Goal: Information Seeking & Learning: Learn about a topic

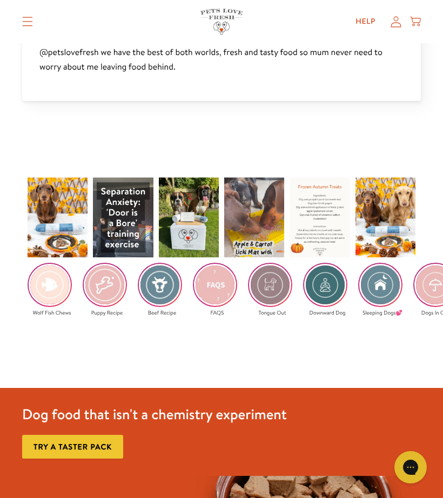
scroll to position [1947, 0]
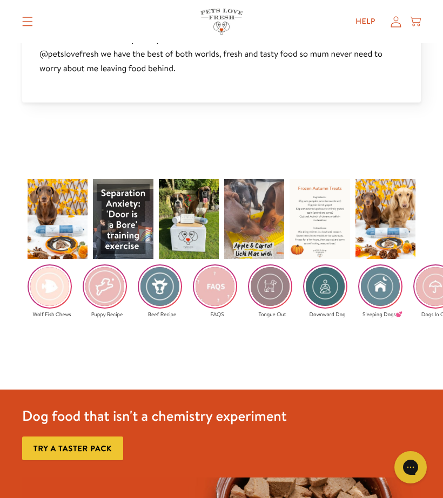
click at [100, 285] on img at bounding box center [105, 287] width 42 height 42
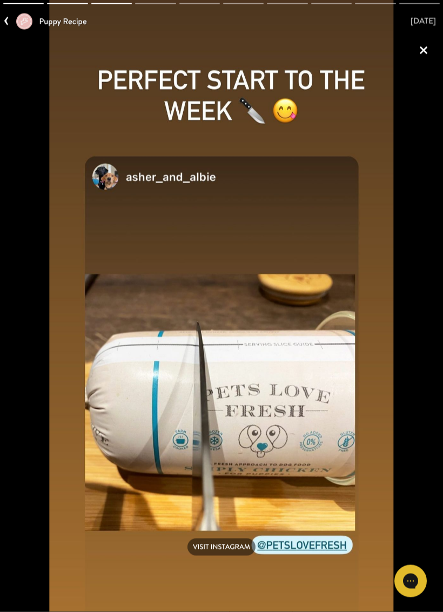
scroll to position [2575, 0]
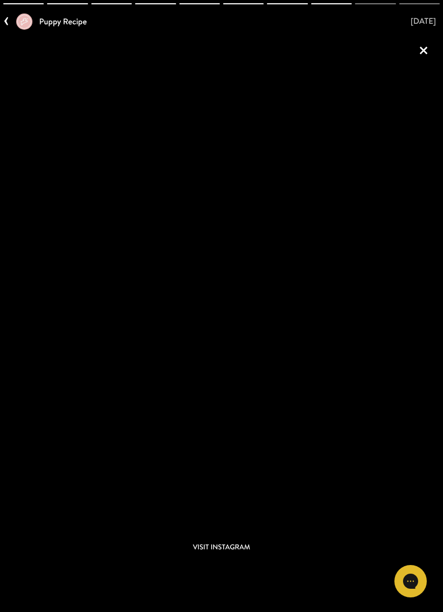
click at [430, 45] on link "×" at bounding box center [423, 50] width 26 height 26
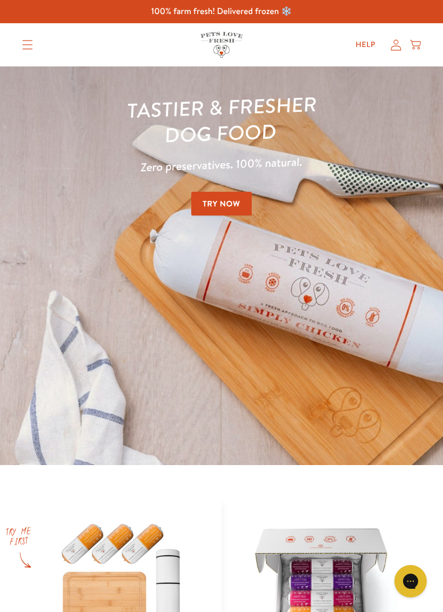
click at [419, 50] on icon at bounding box center [415, 45] width 11 height 12
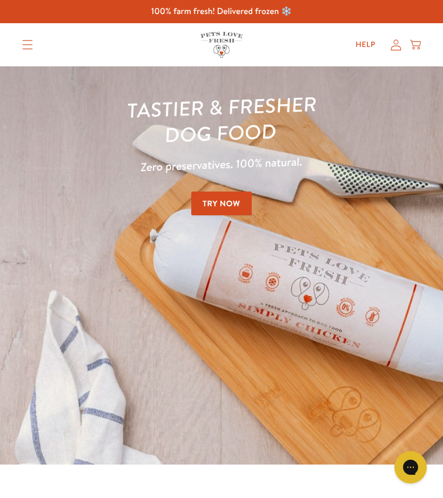
scroll to position [2632, 0]
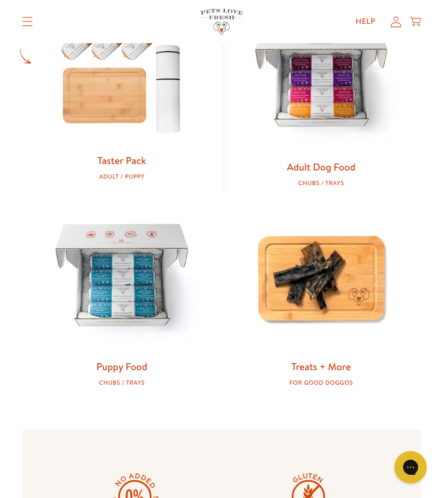
scroll to position [502, 0]
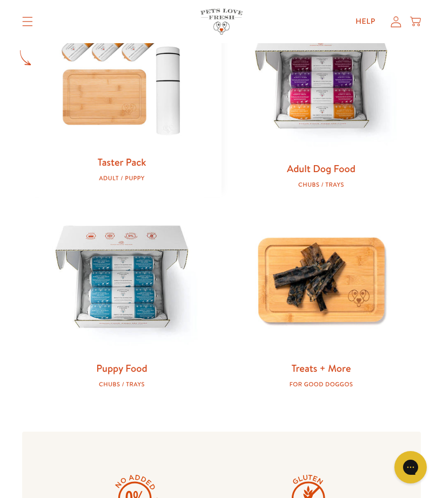
click at [138, 282] on img at bounding box center [121, 279] width 165 height 165
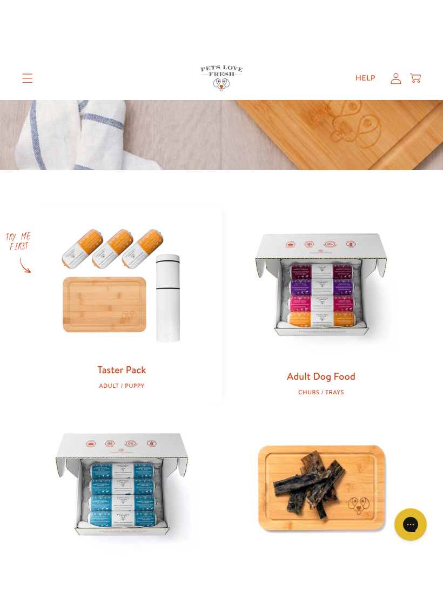
scroll to position [353, 0]
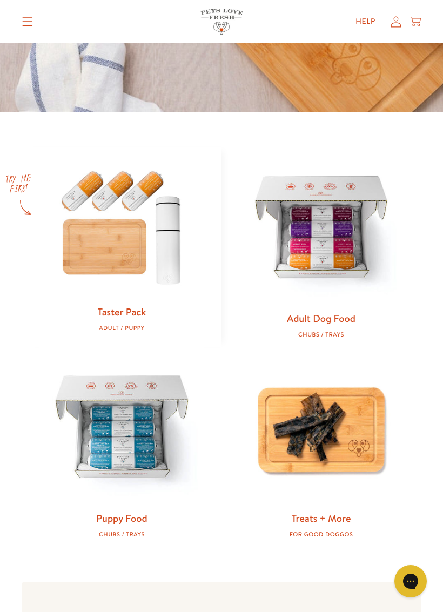
click at [116, 243] on img at bounding box center [121, 226] width 165 height 158
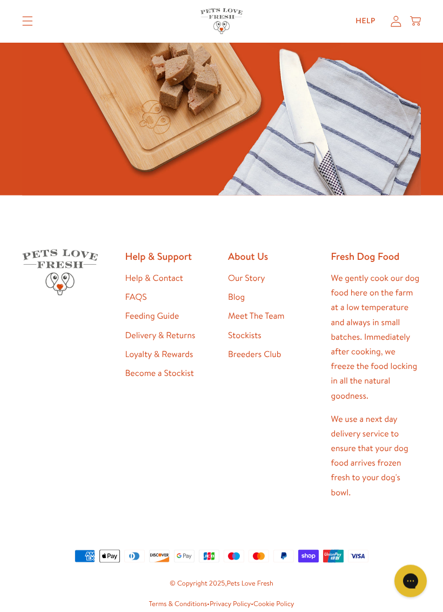
scroll to position [2531, 0]
click at [166, 309] on link "Feeding Guide" at bounding box center [152, 315] width 54 height 12
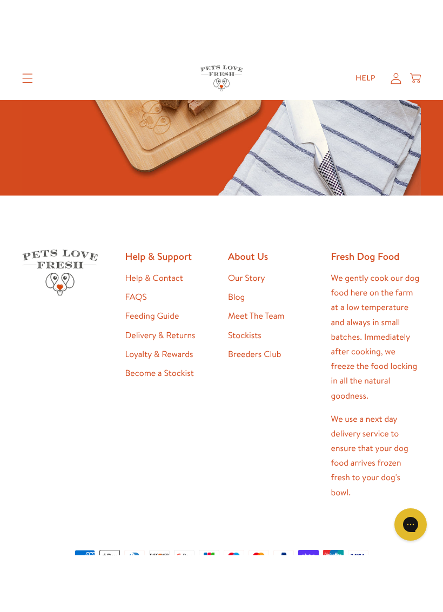
scroll to position [2575, 0]
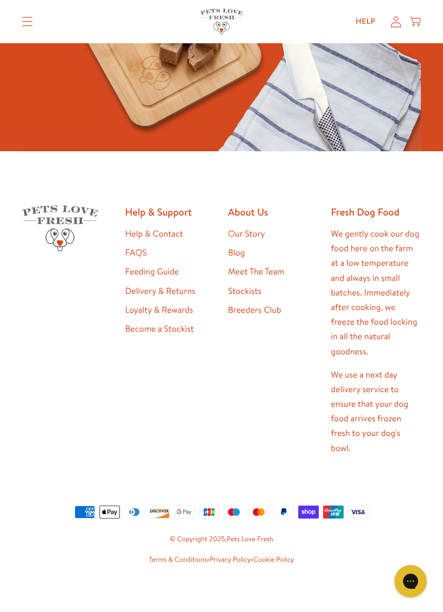
click at [102, 558] on footer "Help & Support Help & Contact FAQS Feeding Guide Delivery & Returns Loyalty & R…" at bounding box center [221, 385] width 443 height 468
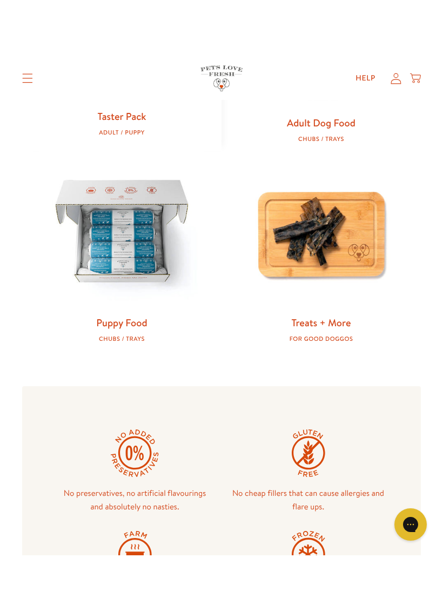
scroll to position [612, 0]
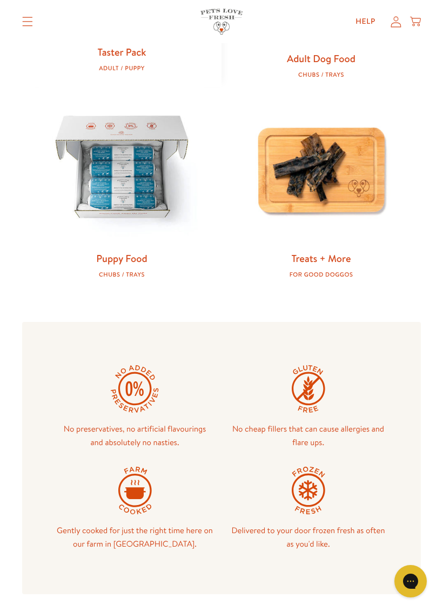
click at [137, 165] on img at bounding box center [121, 169] width 165 height 165
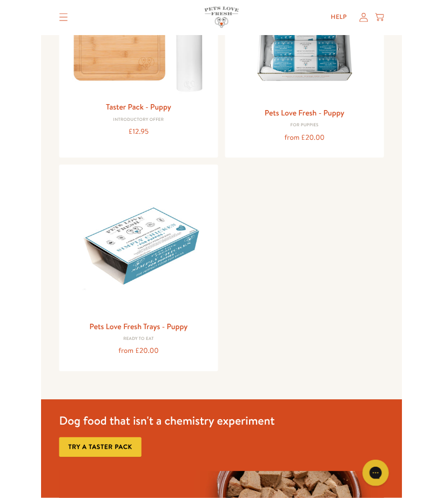
scroll to position [223, 0]
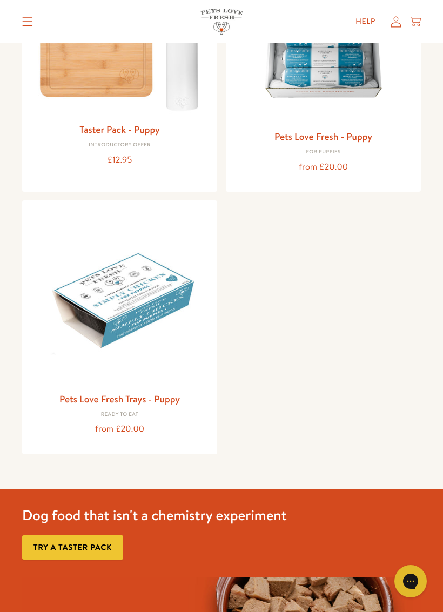
click at [160, 282] on img at bounding box center [120, 298] width 178 height 178
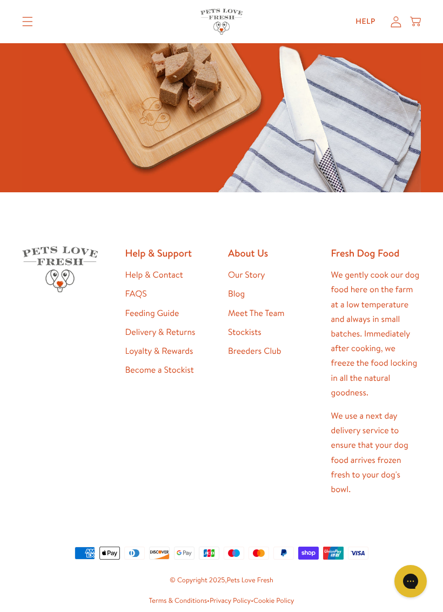
scroll to position [952, 0]
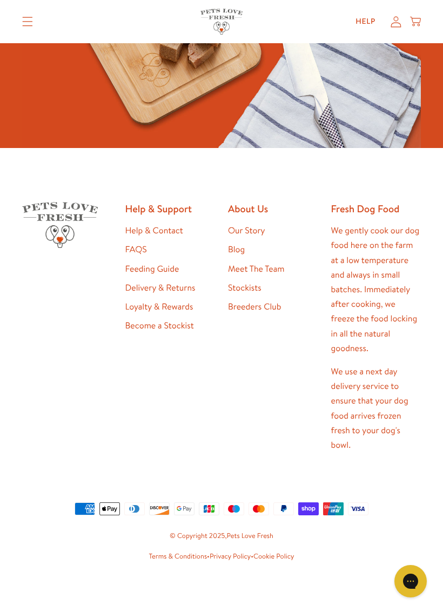
click at [105, 498] on footer "Help & Support Help & Contact FAQS Feeding Guide Delivery & Returns Loyalty & R…" at bounding box center [221, 382] width 443 height 468
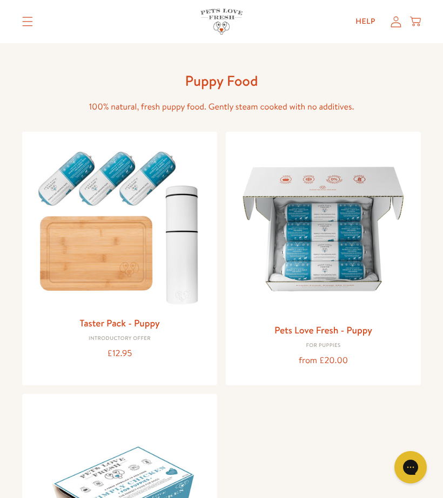
scroll to position [9, 0]
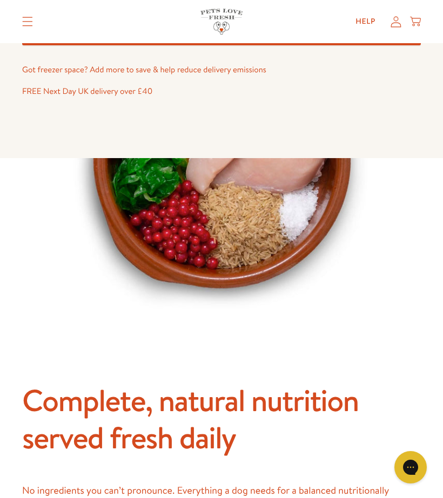
scroll to position [707, 0]
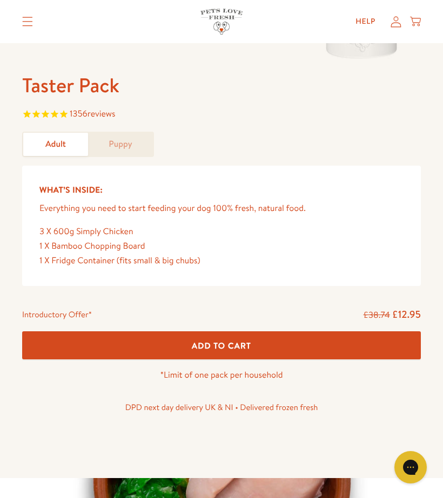
scroll to position [373, 0]
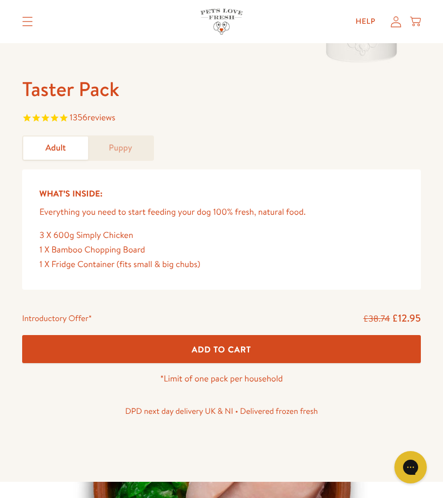
click at [129, 138] on link "Puppy" at bounding box center [120, 148] width 65 height 23
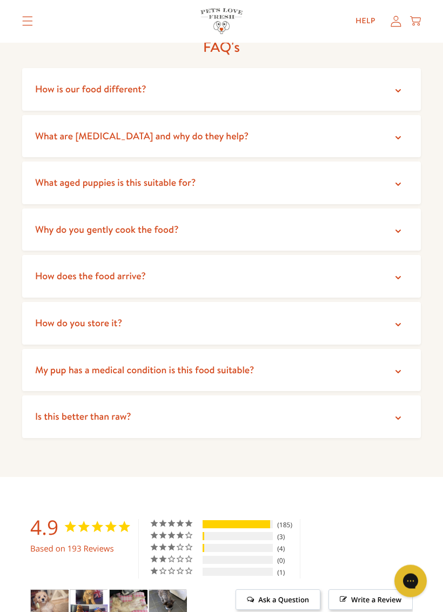
scroll to position [2338, 0]
click at [397, 319] on icon at bounding box center [398, 324] width 11 height 11
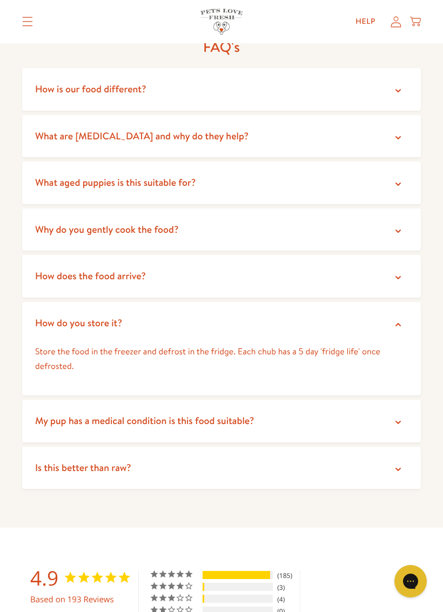
click at [395, 302] on summary "How do you store it?" at bounding box center [221, 323] width 398 height 43
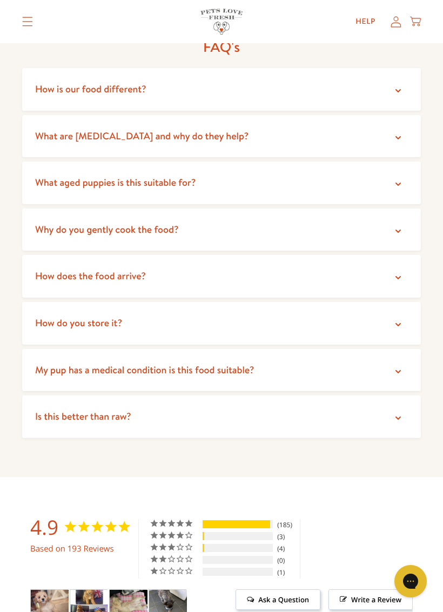
click at [400, 272] on icon at bounding box center [398, 277] width 11 height 11
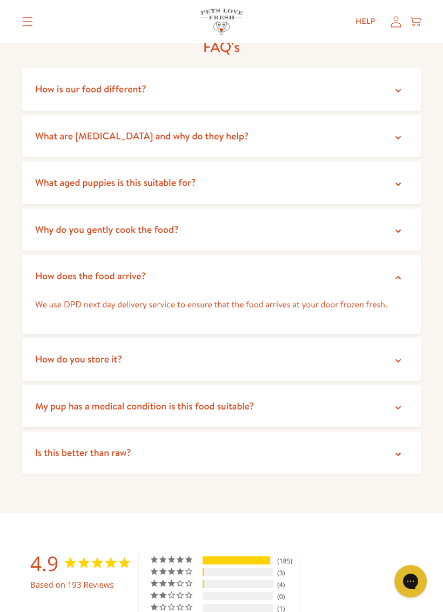
click at [399, 272] on icon at bounding box center [398, 277] width 11 height 11
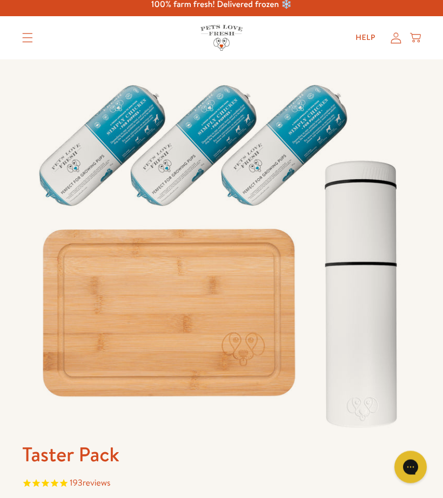
scroll to position [0, 0]
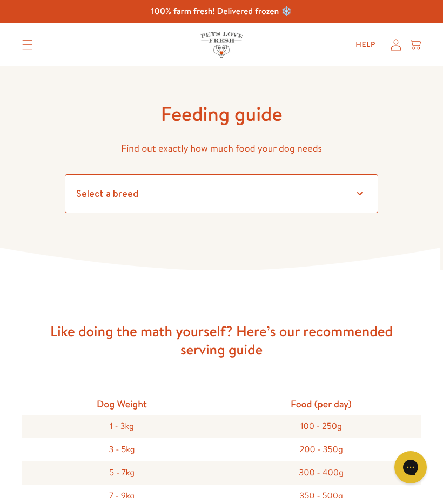
click at [352, 189] on select "Select a breed Affenpinscher Afghan hound Airedale terrier Akita Alaskan Malamu…" at bounding box center [221, 193] width 313 height 39
select select "2"
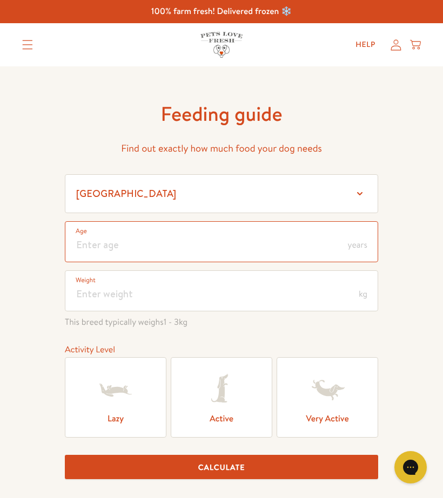
click at [114, 241] on input "number" at bounding box center [221, 241] width 313 height 41
type input "6"
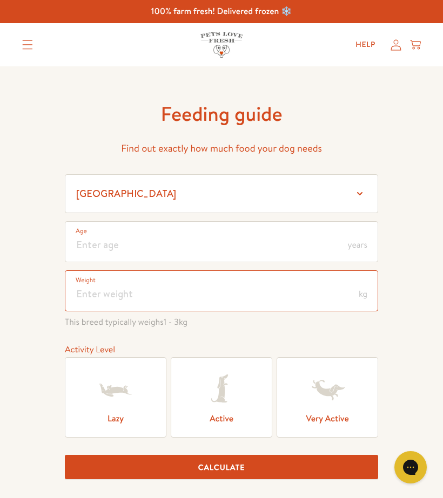
click at [123, 289] on input "number" at bounding box center [221, 291] width 313 height 41
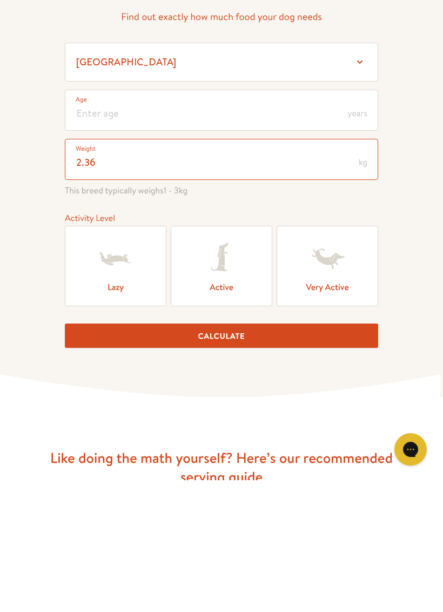
type input "2.36"
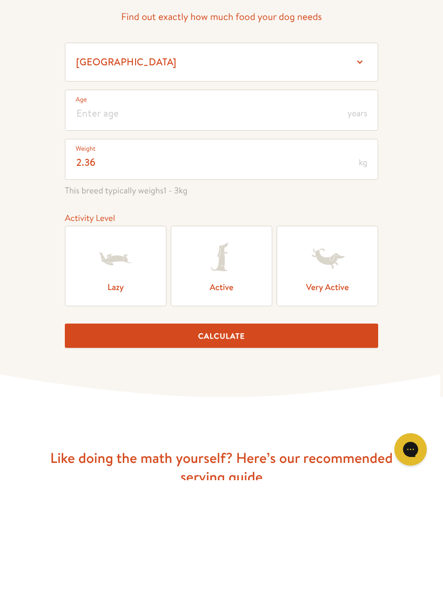
click at [238, 369] on icon at bounding box center [221, 390] width 43 height 43
click at [0, 0] on input "Active" at bounding box center [0, 0] width 0 height 0
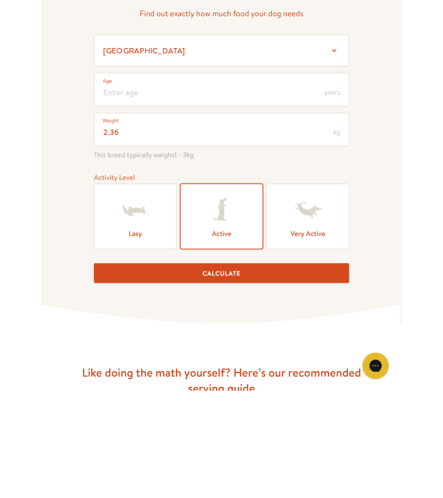
scroll to position [132, 0]
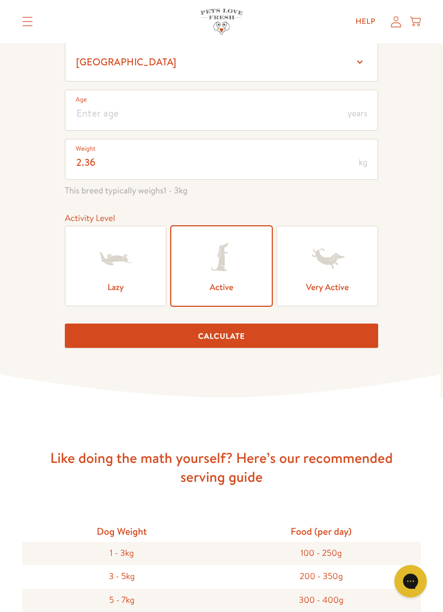
click at [338, 340] on button "Calculate" at bounding box center [221, 335] width 313 height 24
click at [340, 333] on button "Calculate" at bounding box center [221, 335] width 313 height 24
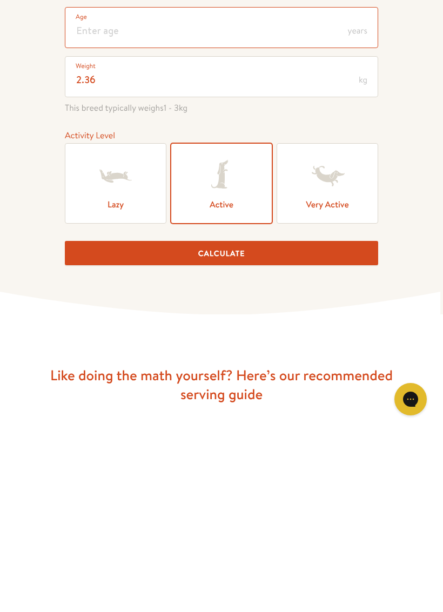
scroll to position [121, 0]
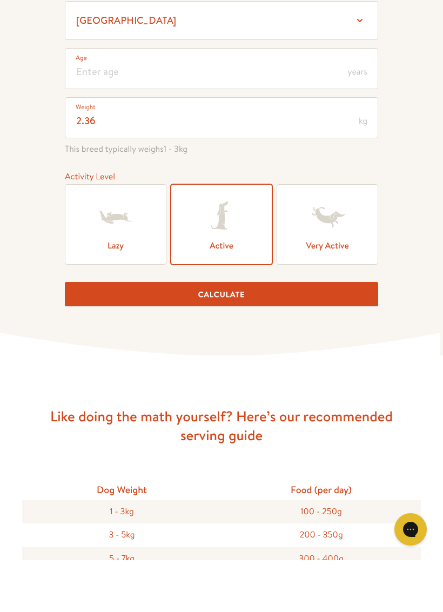
click at [307, 334] on button "Calculate" at bounding box center [221, 346] width 313 height 24
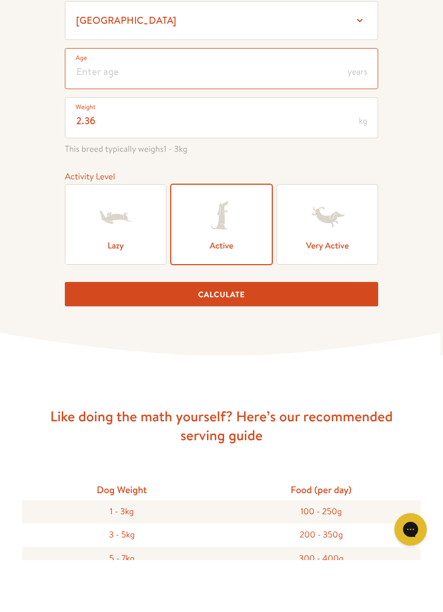
type input "6"
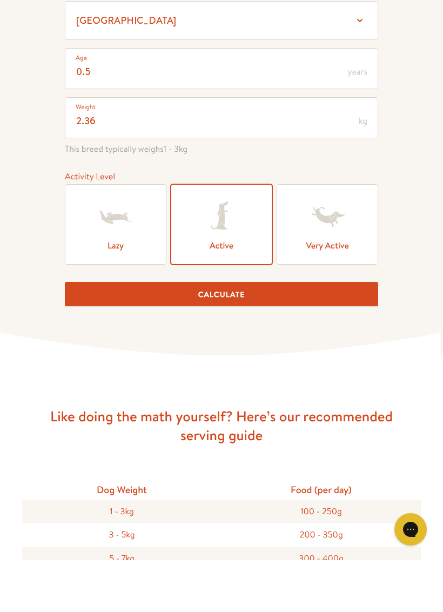
click at [349, 334] on button "Calculate" at bounding box center [221, 346] width 313 height 24
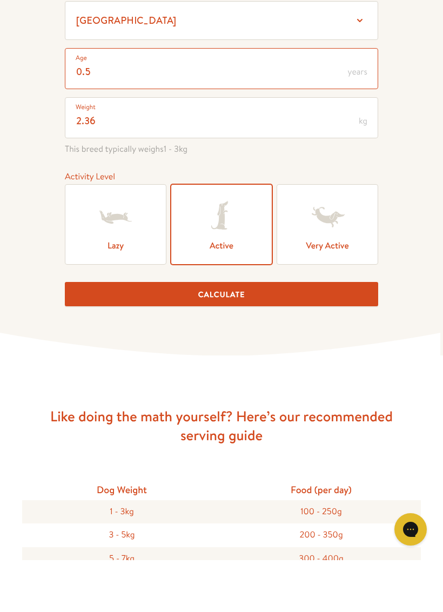
click at [340, 334] on button "Calculate" at bounding box center [221, 346] width 313 height 24
type input "0"
type input "1"
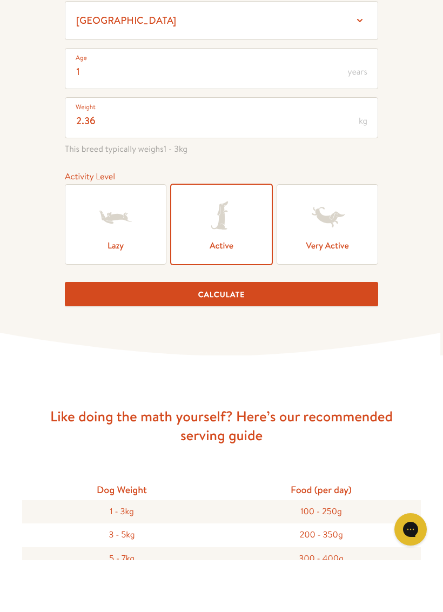
click at [341, 334] on button "Calculate" at bounding box center [221, 346] width 313 height 24
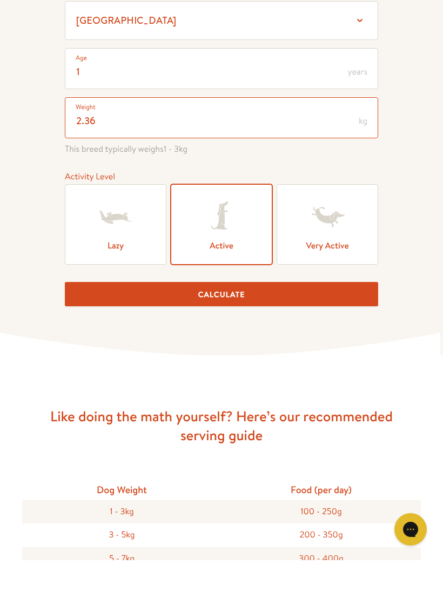
click at [339, 334] on button "Calculate" at bounding box center [221, 346] width 313 height 24
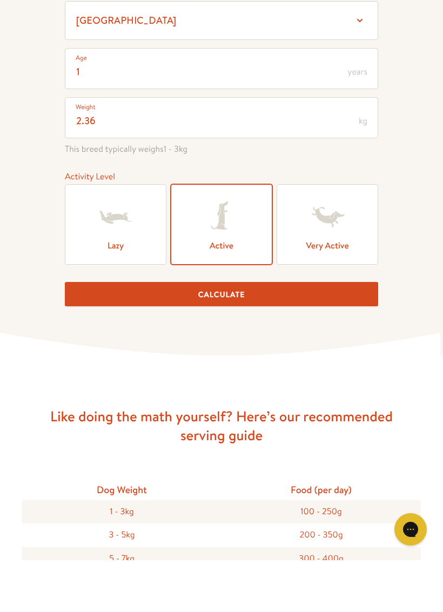
click at [374, 384] on icon at bounding box center [221, 395] width 443 height 23
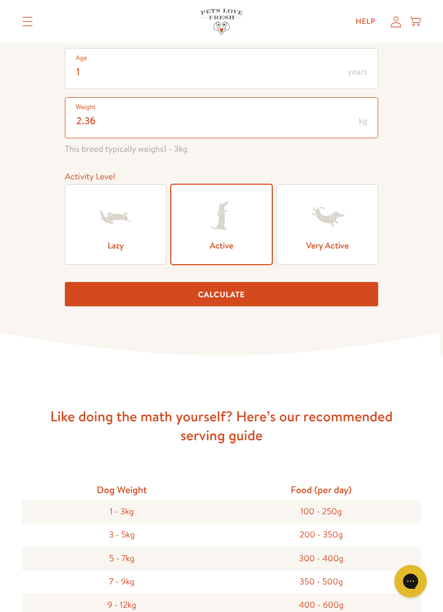
click at [113, 119] on input "2.36" at bounding box center [221, 117] width 313 height 41
type input "2"
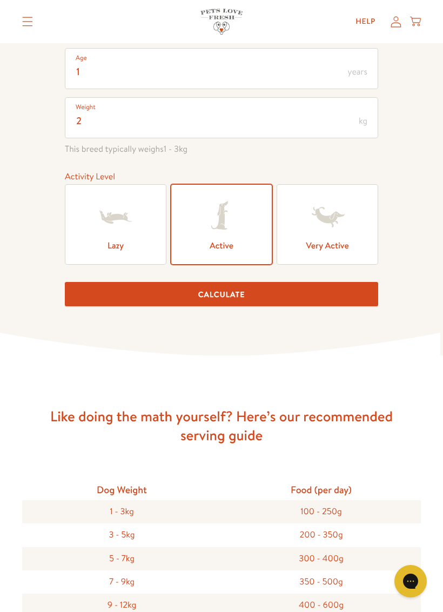
click at [355, 299] on button "Calculate" at bounding box center [221, 294] width 313 height 24
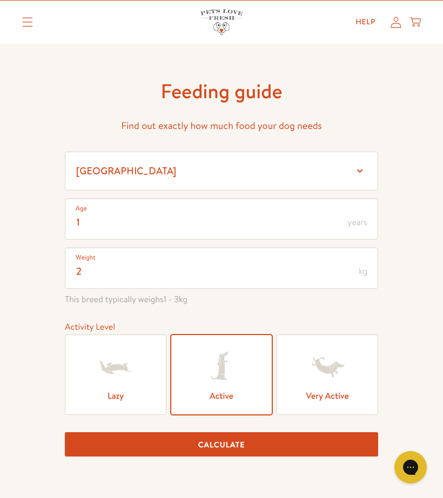
scroll to position [0, 0]
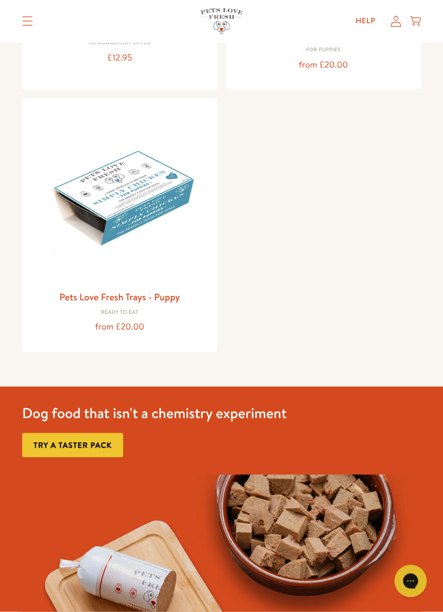
scroll to position [326, 0]
click at [157, 205] on img at bounding box center [120, 195] width 178 height 178
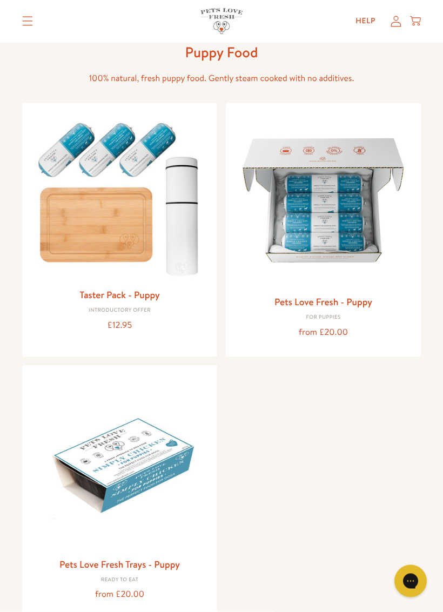
scroll to position [58, 0]
click at [348, 235] on img at bounding box center [323, 200] width 178 height 178
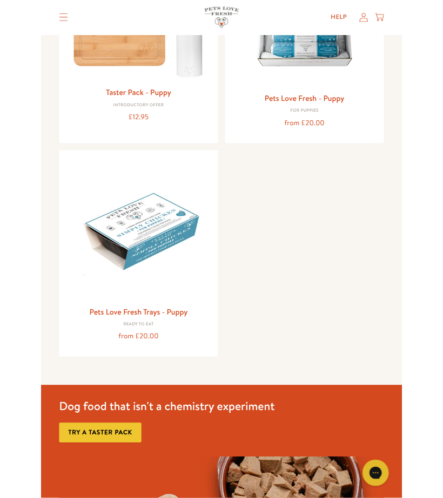
scroll to position [240, 0]
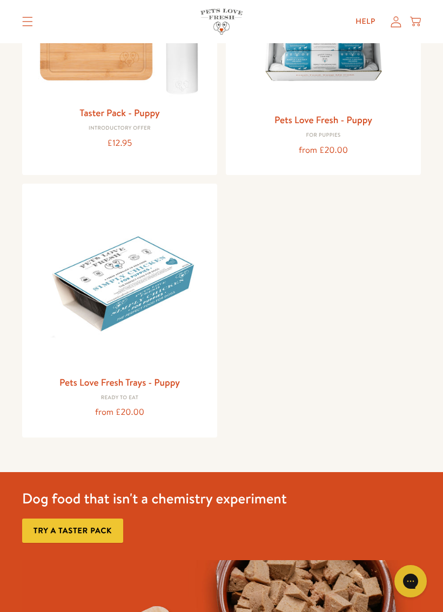
click at [174, 277] on img at bounding box center [120, 281] width 178 height 178
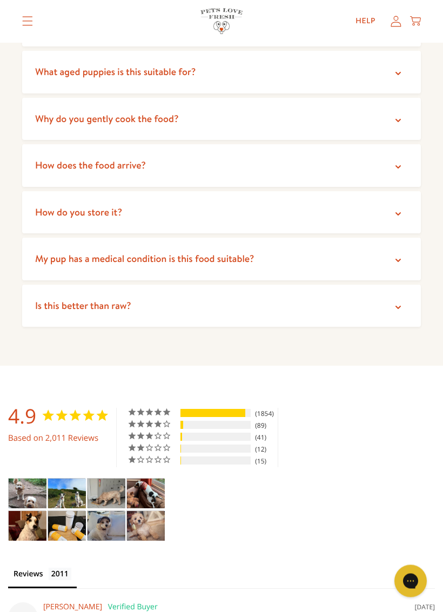
scroll to position [1942, 0]
click at [420, 191] on summary "How do you store it?" at bounding box center [221, 212] width 398 height 43
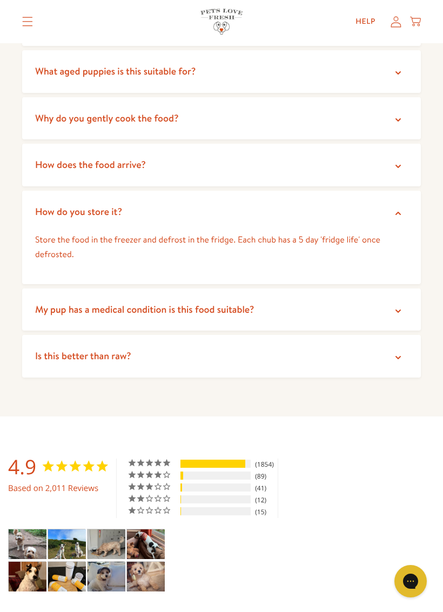
click at [397, 212] on icon at bounding box center [397, 213] width 5 height 3
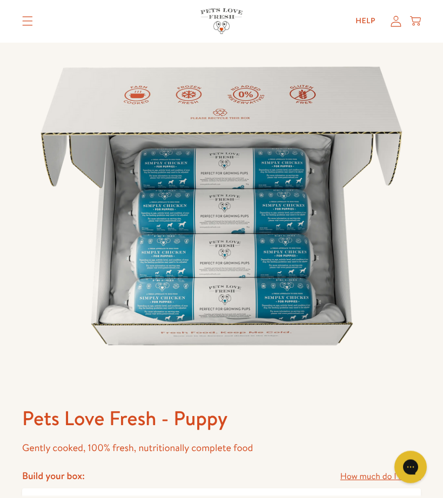
scroll to position [0, 0]
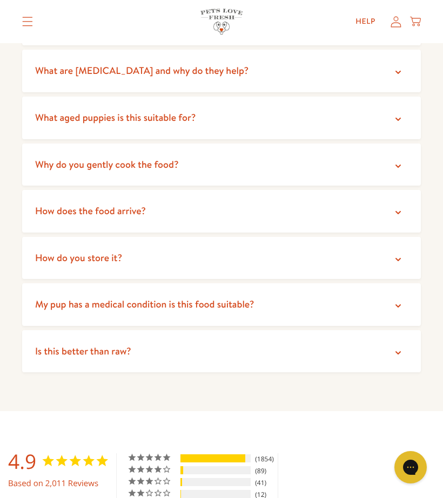
scroll to position [1896, 0]
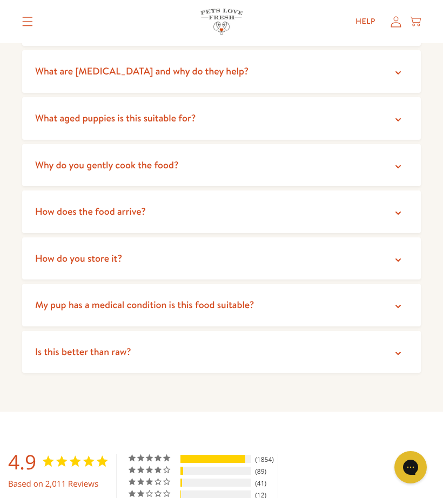
click at [394, 255] on icon at bounding box center [398, 260] width 11 height 11
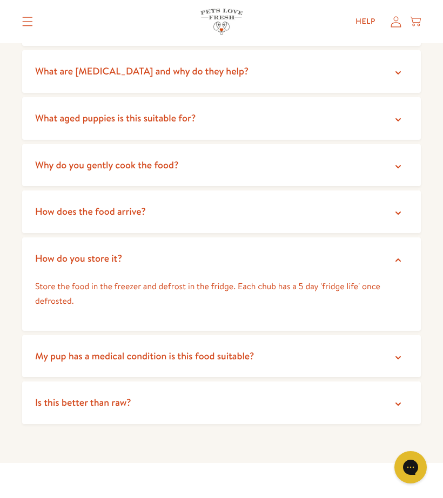
click at [399, 255] on icon at bounding box center [398, 260] width 11 height 11
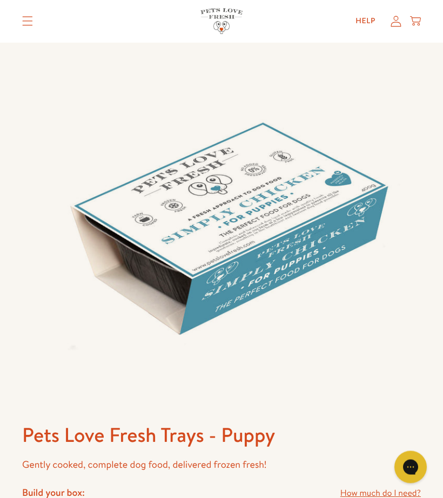
scroll to position [0, 0]
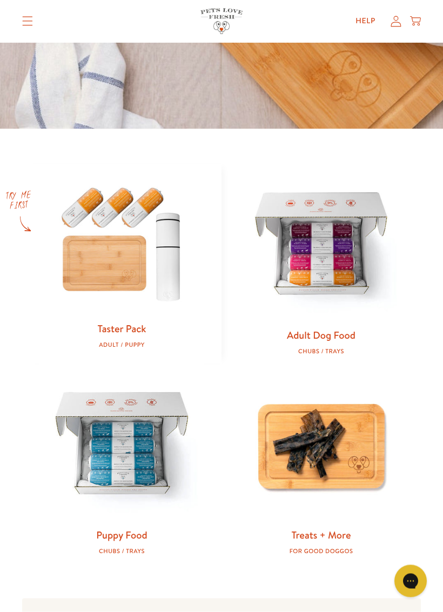
scroll to position [336, 0]
click at [349, 279] on img at bounding box center [321, 245] width 165 height 165
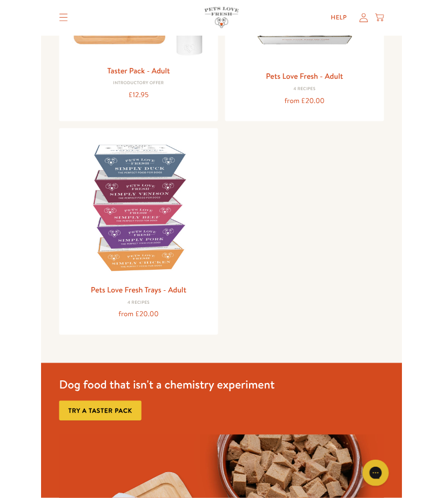
scroll to position [267, 0]
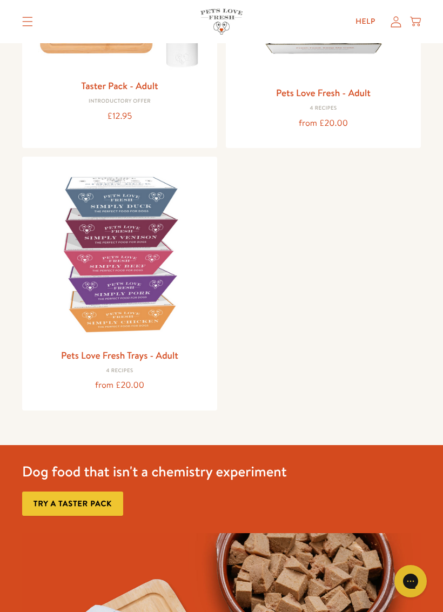
click at [150, 287] on img at bounding box center [120, 254] width 178 height 178
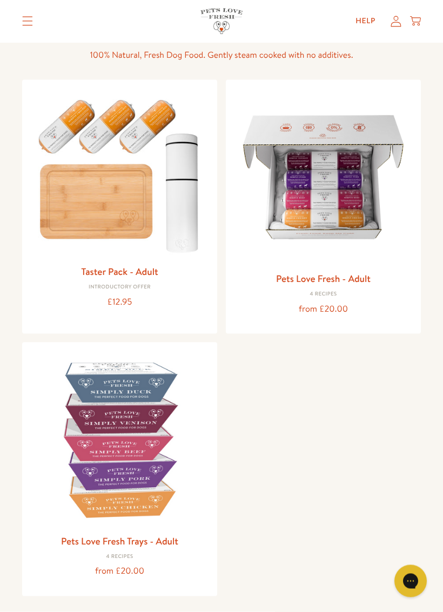
scroll to position [83, 0]
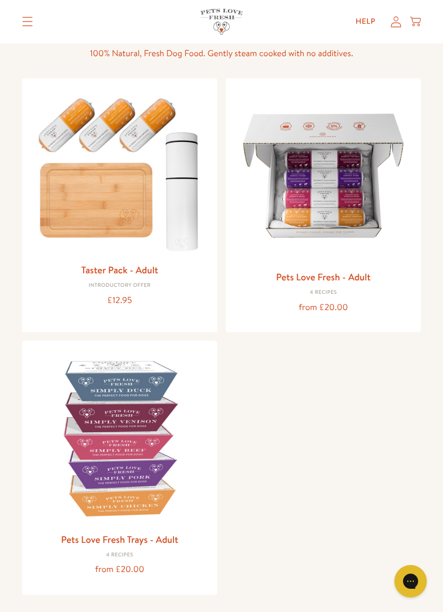
click at [356, 252] on img at bounding box center [323, 176] width 178 height 178
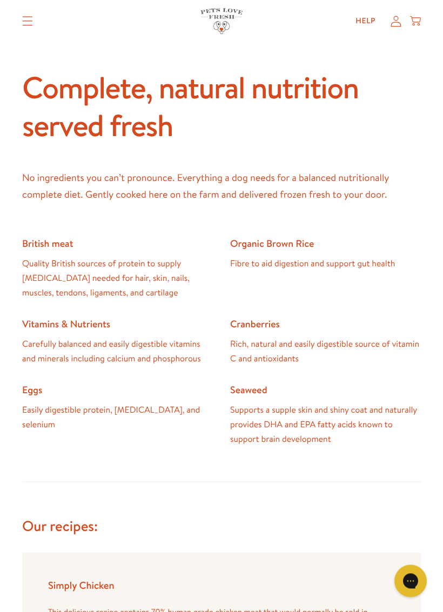
scroll to position [1237, 0]
click at [179, 498] on h4 "Simply Chicken" at bounding box center [221, 584] width 347 height 13
click at [158, 498] on p "This delicious recipe contains 70% human grade chicken meat that would normally…" at bounding box center [221, 619] width 347 height 28
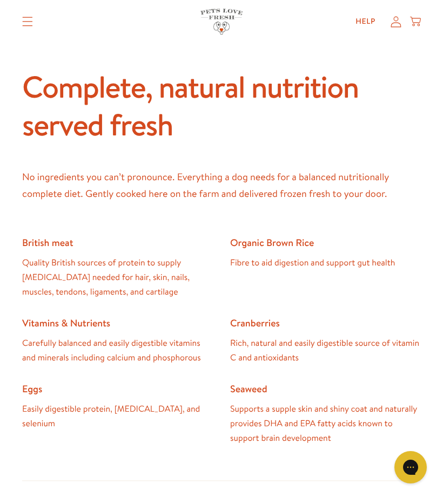
scroll to position [1236, 0]
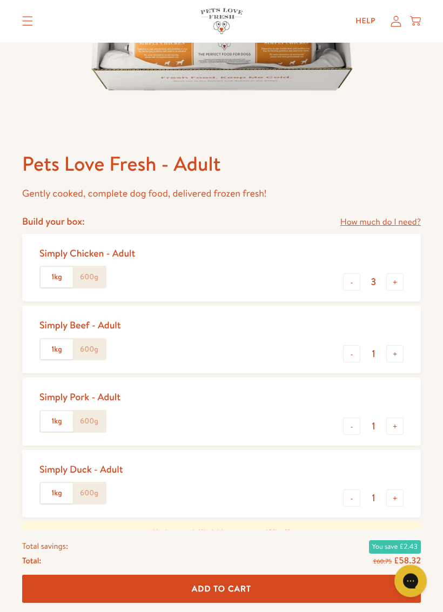
scroll to position [315, 0]
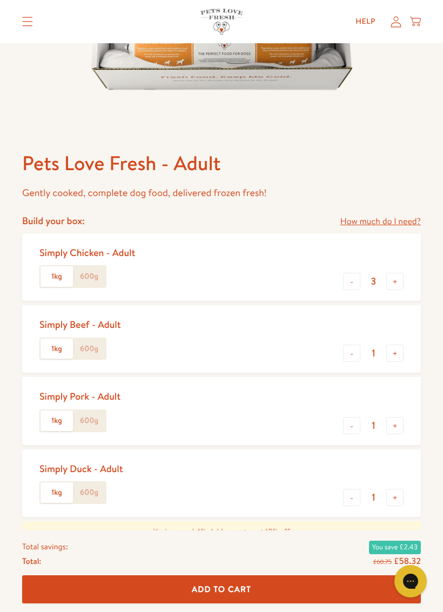
click at [94, 271] on label "600g" at bounding box center [89, 276] width 32 height 21
click at [0, 0] on input "600g" at bounding box center [0, 0] width 0 height 0
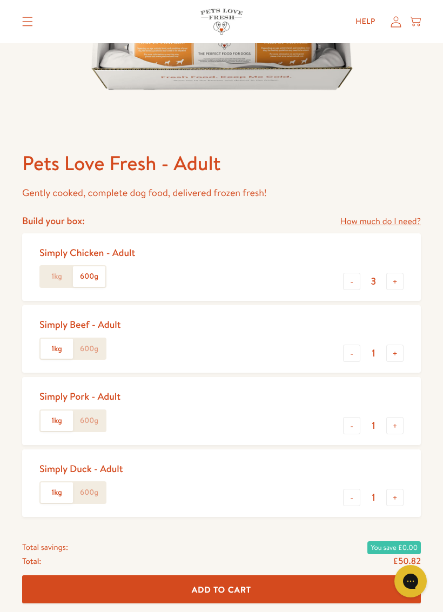
click at [55, 266] on label "1kg" at bounding box center [56, 276] width 32 height 21
click at [0, 0] on input "1kg" at bounding box center [0, 0] width 0 height 0
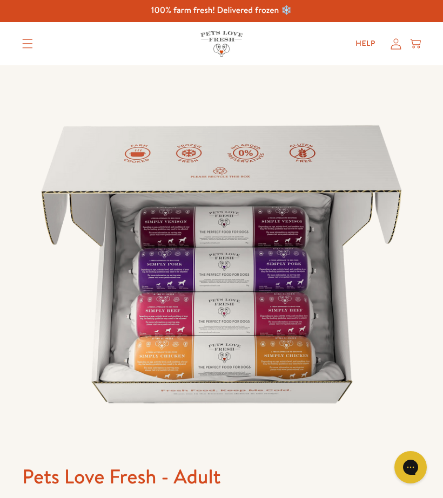
scroll to position [1, 0]
